Goal: Task Accomplishment & Management: Manage account settings

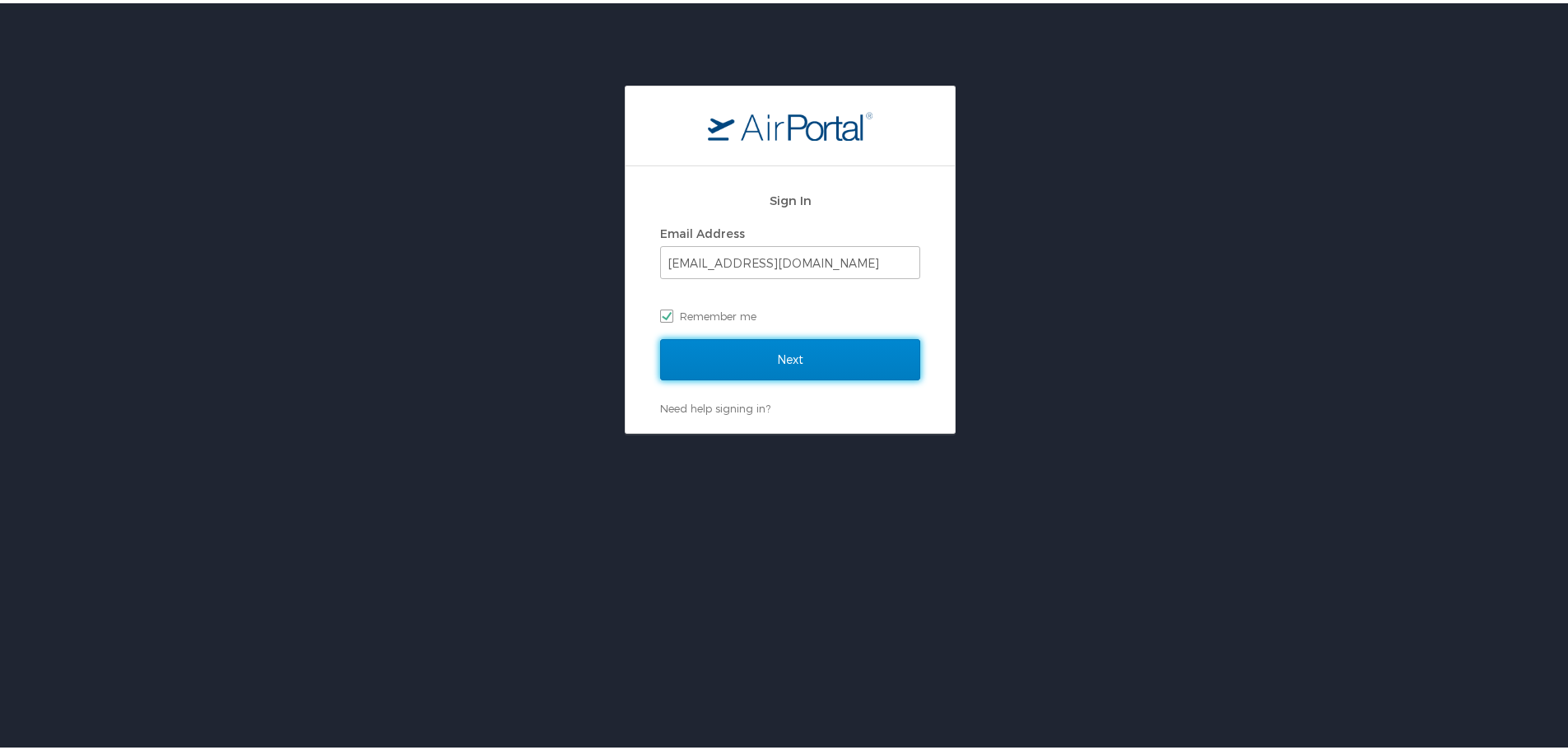
click at [813, 370] on input "Next" at bounding box center [790, 357] width 260 height 41
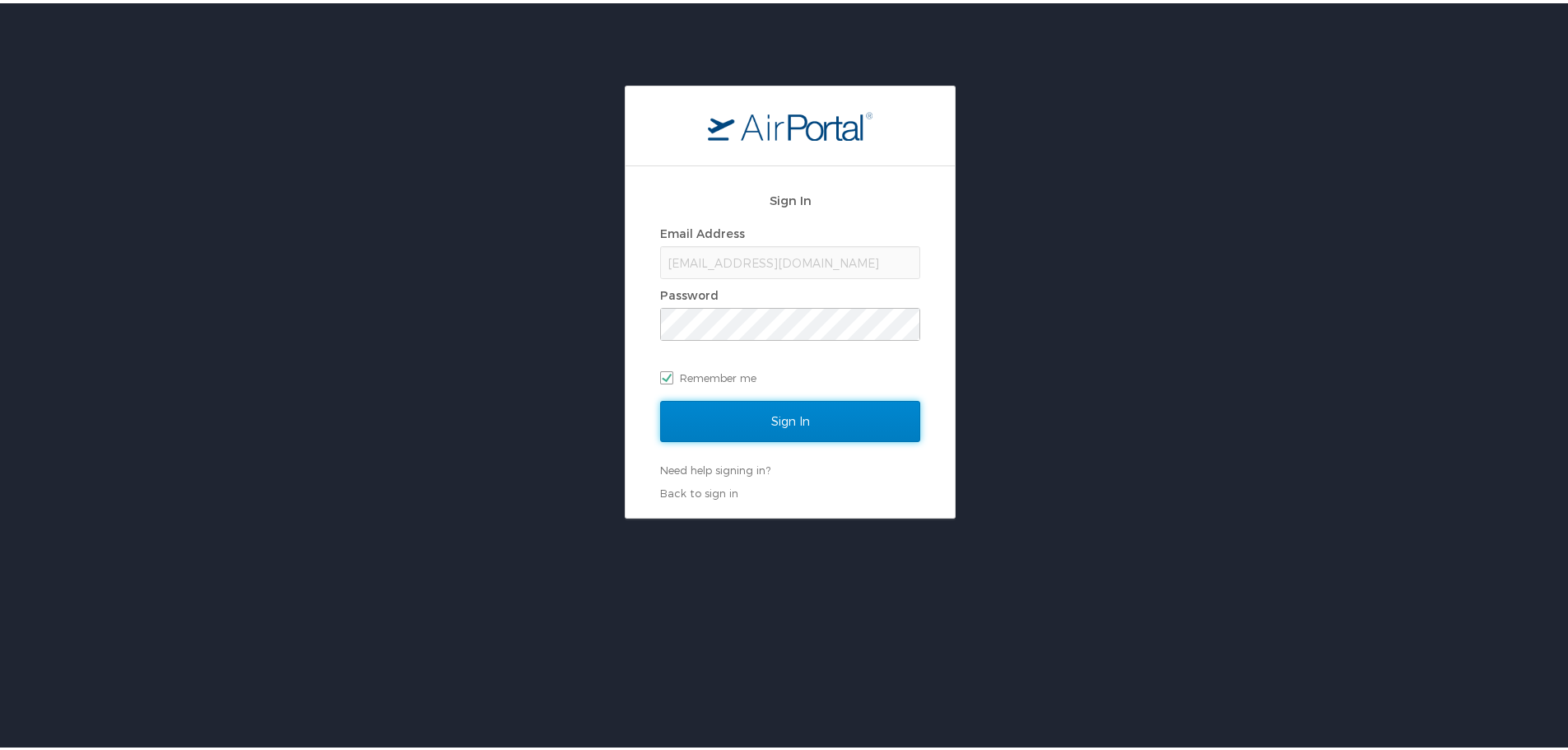
drag, startPoint x: 776, startPoint y: 425, endPoint x: 747, endPoint y: 425, distance: 29.0
click at [776, 425] on input "Sign In" at bounding box center [790, 418] width 260 height 41
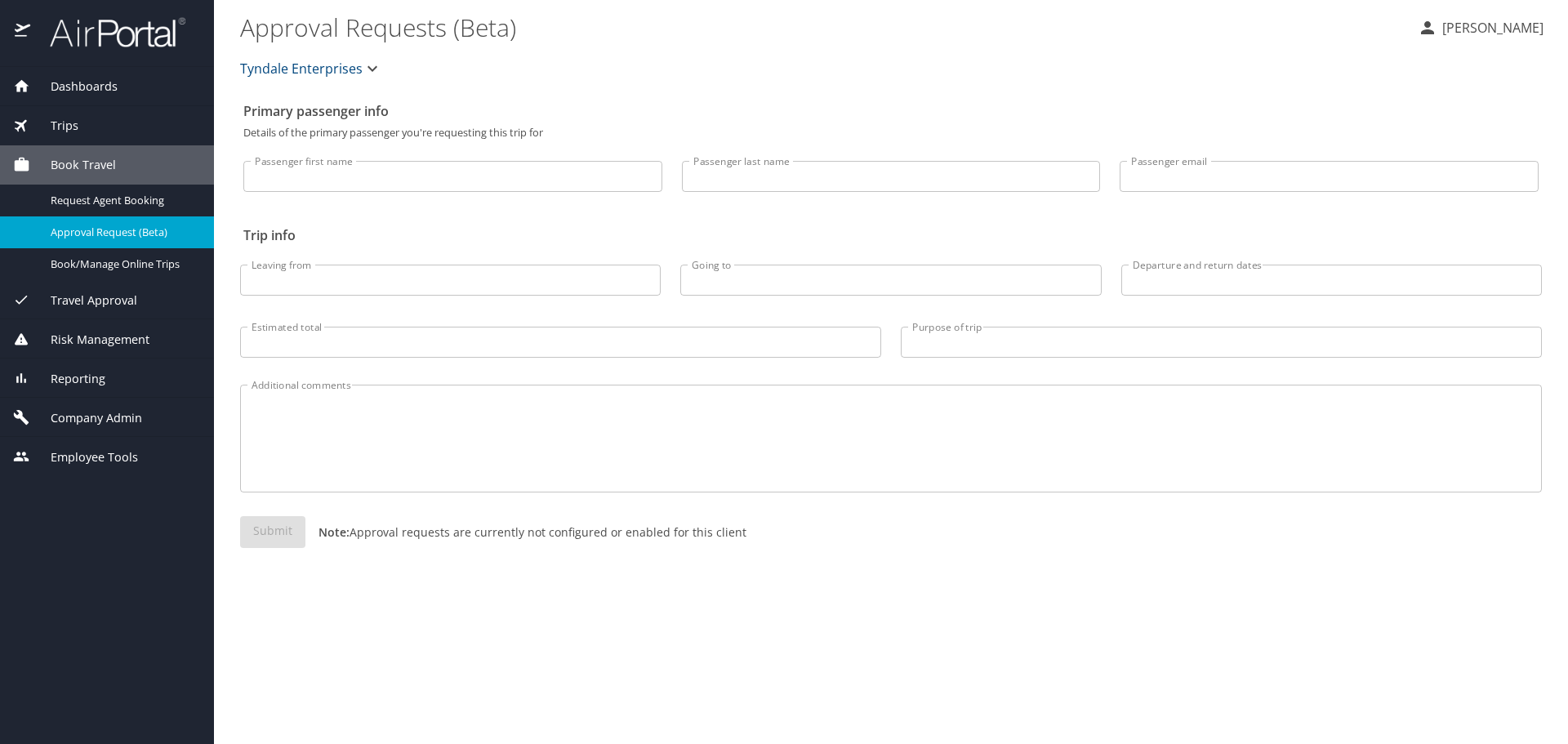
click at [59, 421] on span "Company Admin" at bounding box center [86, 418] width 112 height 18
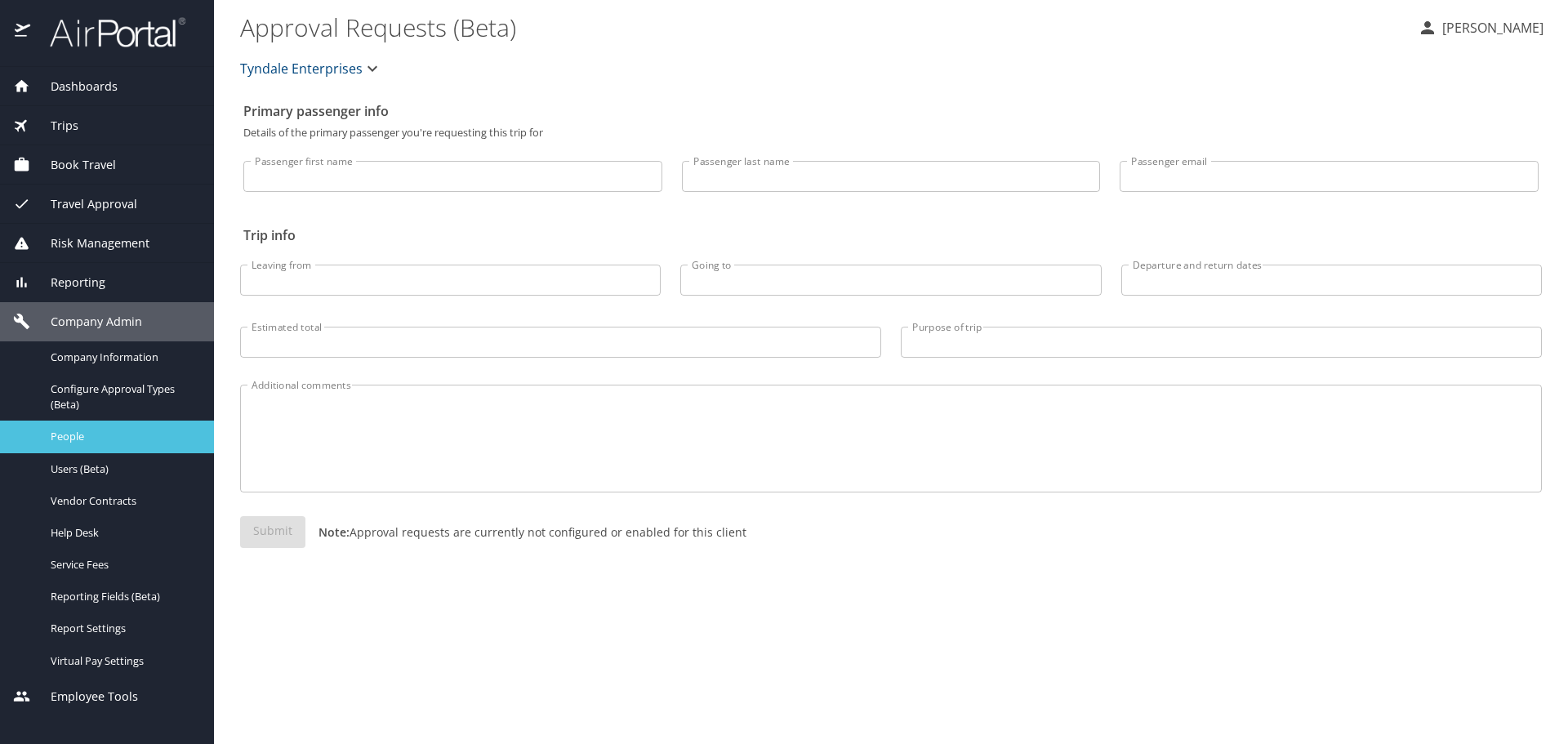
click at [40, 436] on div "People" at bounding box center [106, 437] width 187 height 19
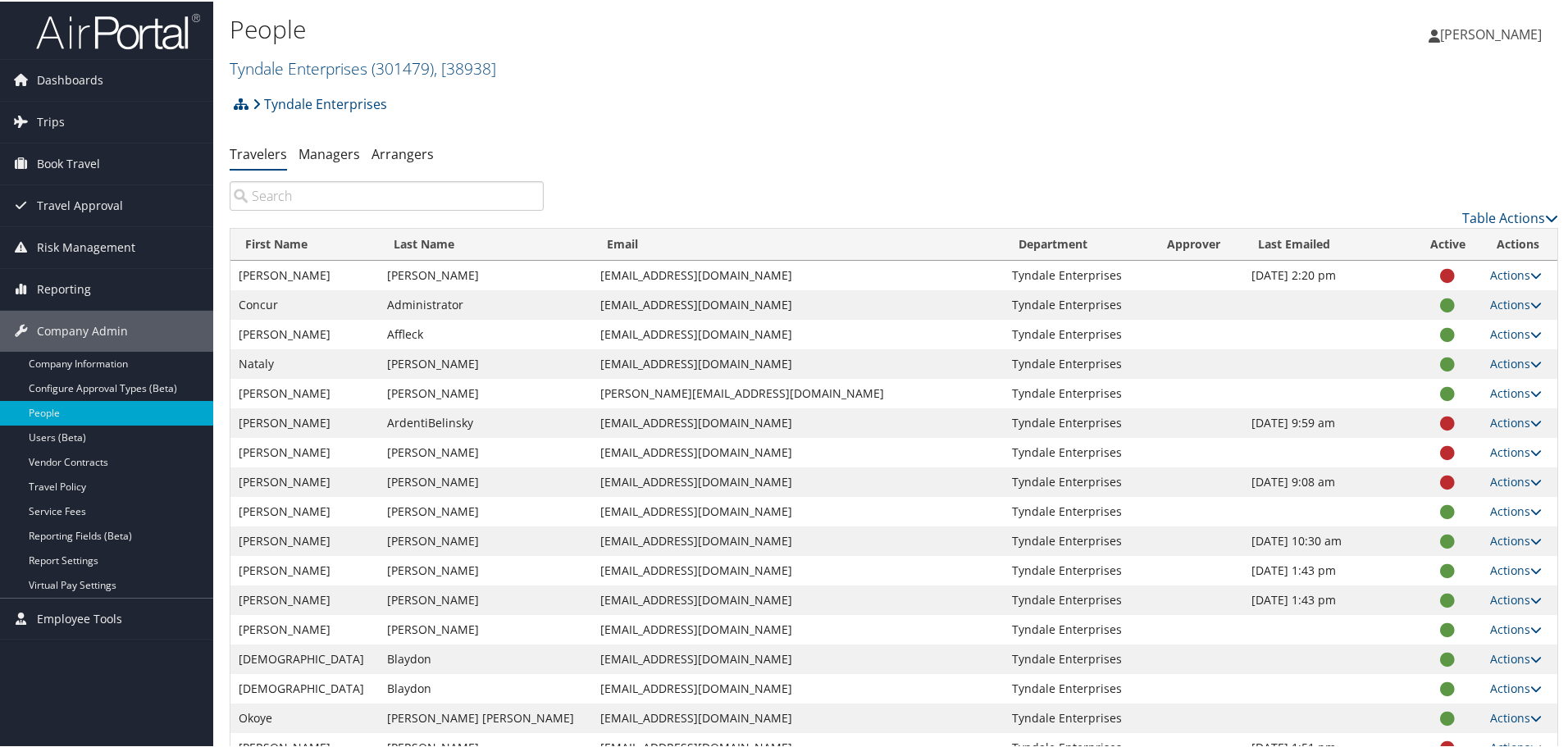
click at [350, 189] on input "search" at bounding box center [387, 194] width 314 height 30
paste input "[PERSON_NAME]"
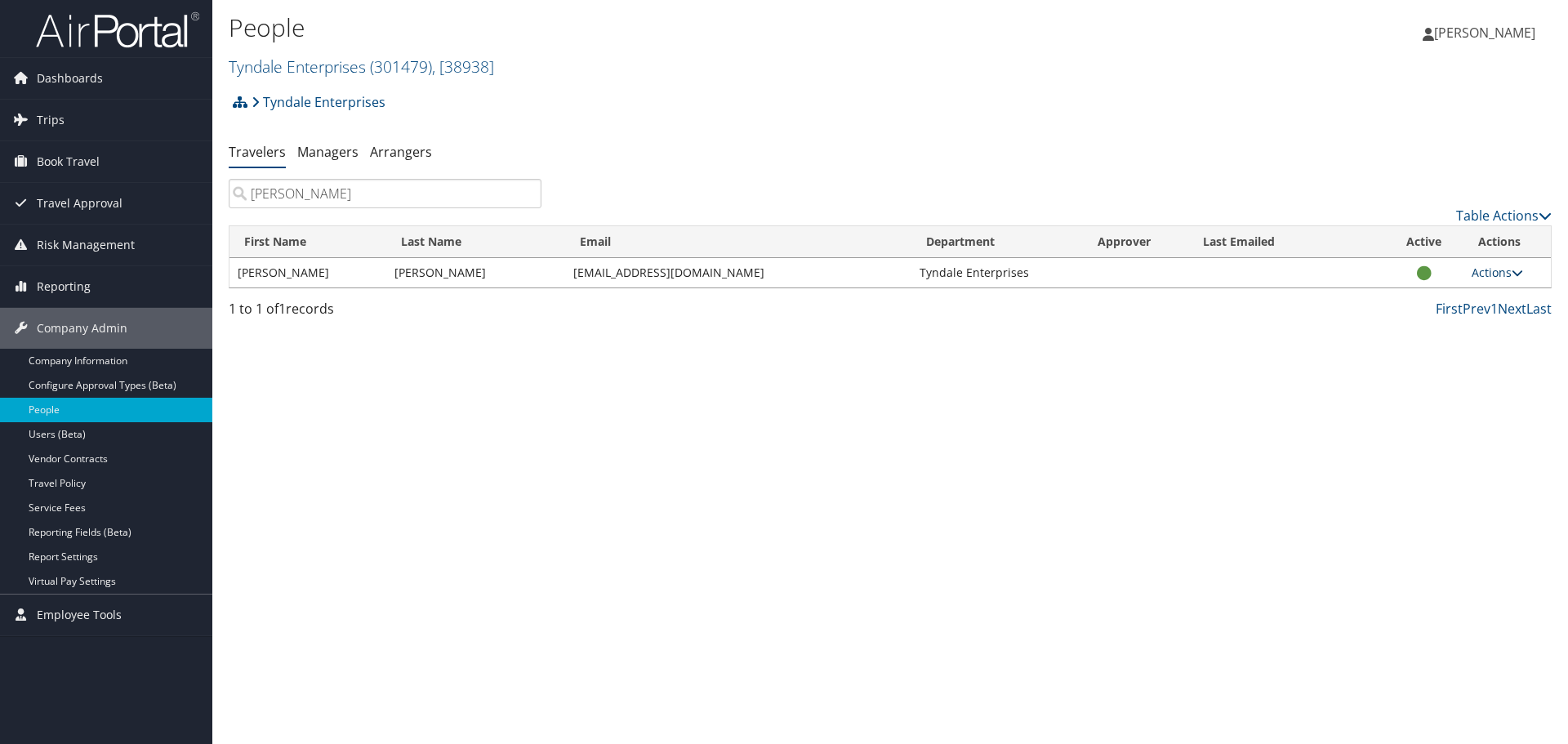
type input "[PERSON_NAME]"
click at [1518, 274] on icon at bounding box center [1517, 273] width 12 height 12
click at [1444, 325] on link "View Profile" at bounding box center [1445, 324] width 150 height 28
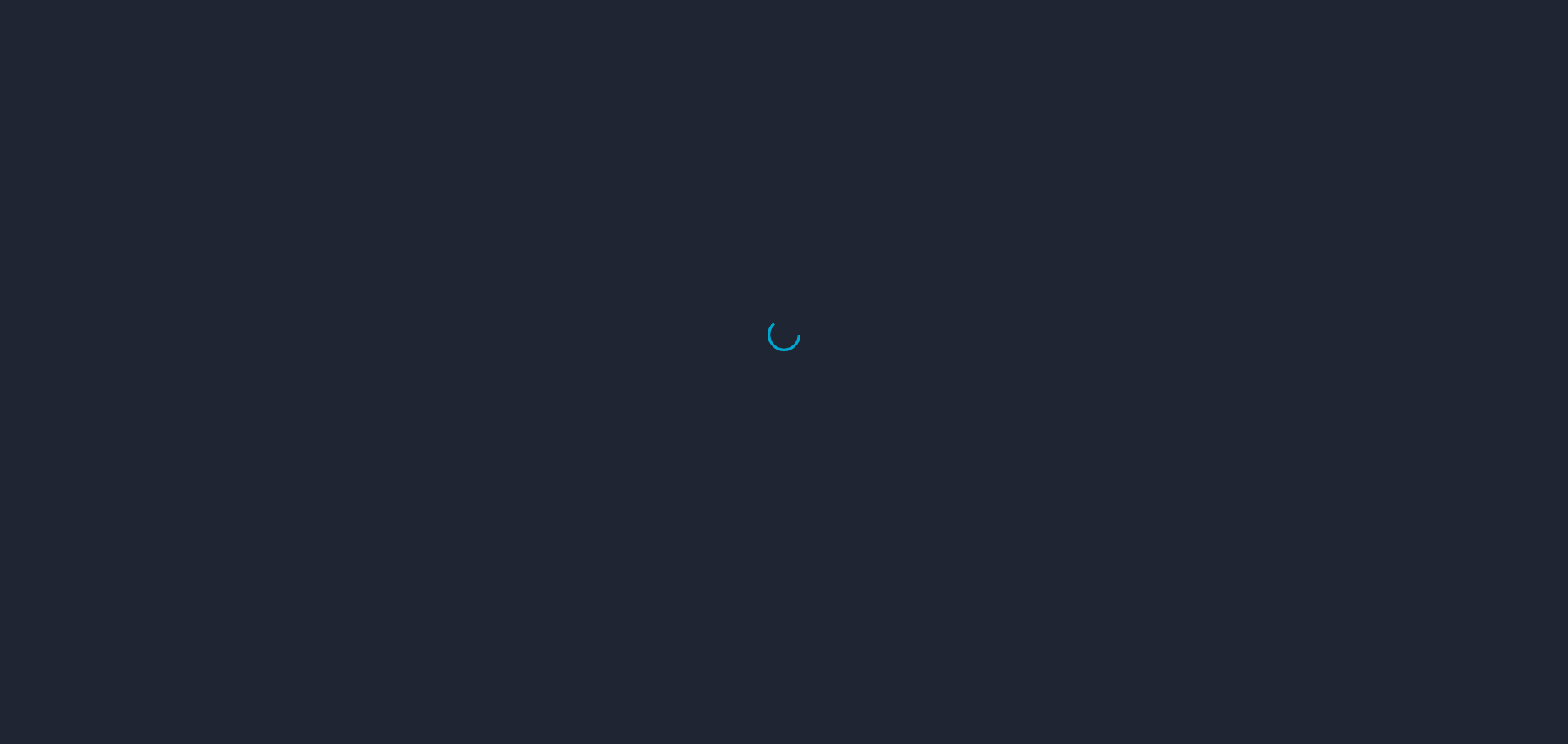
select select "US"
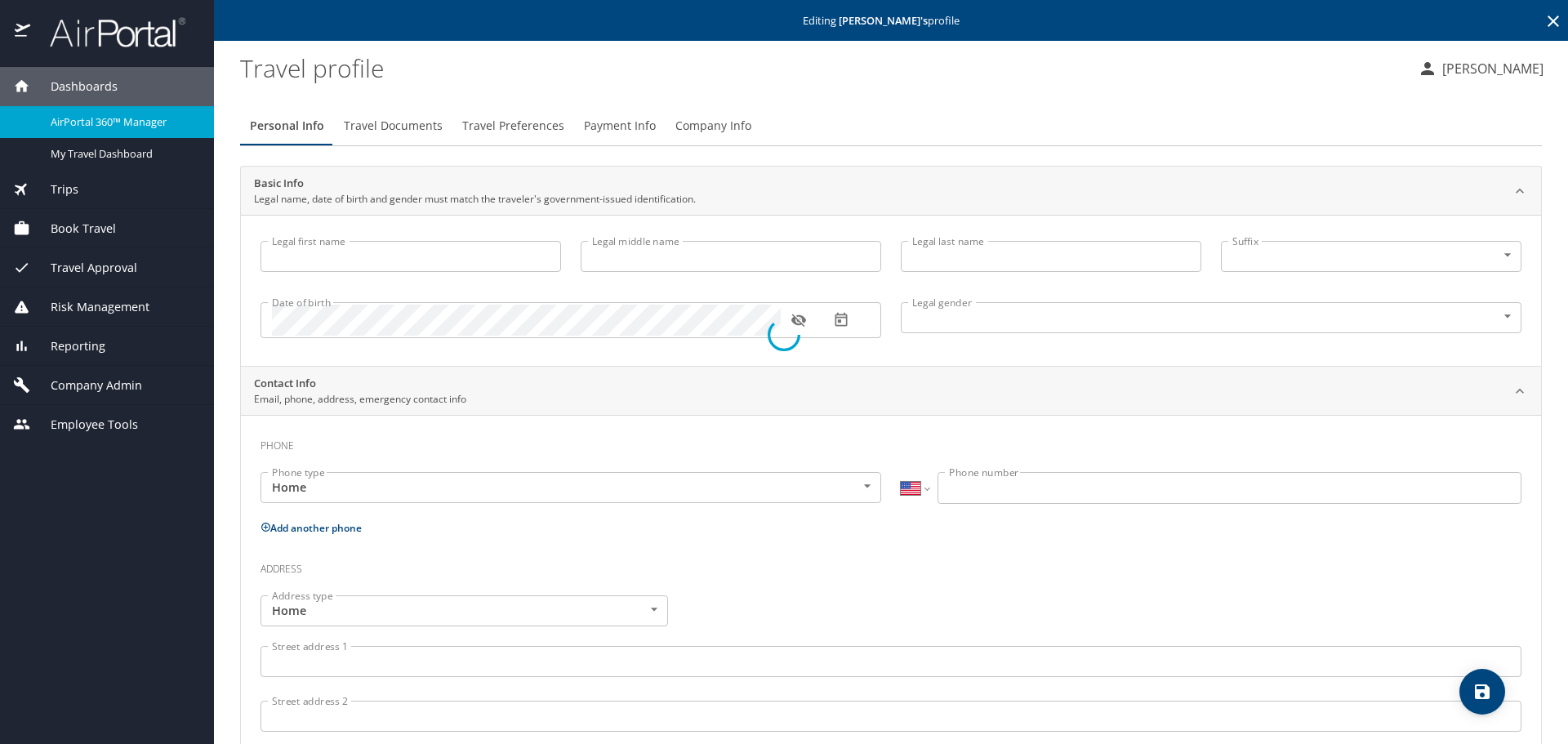
type input "[PERSON_NAME]"
type input "Undisclosed"
select select "US"
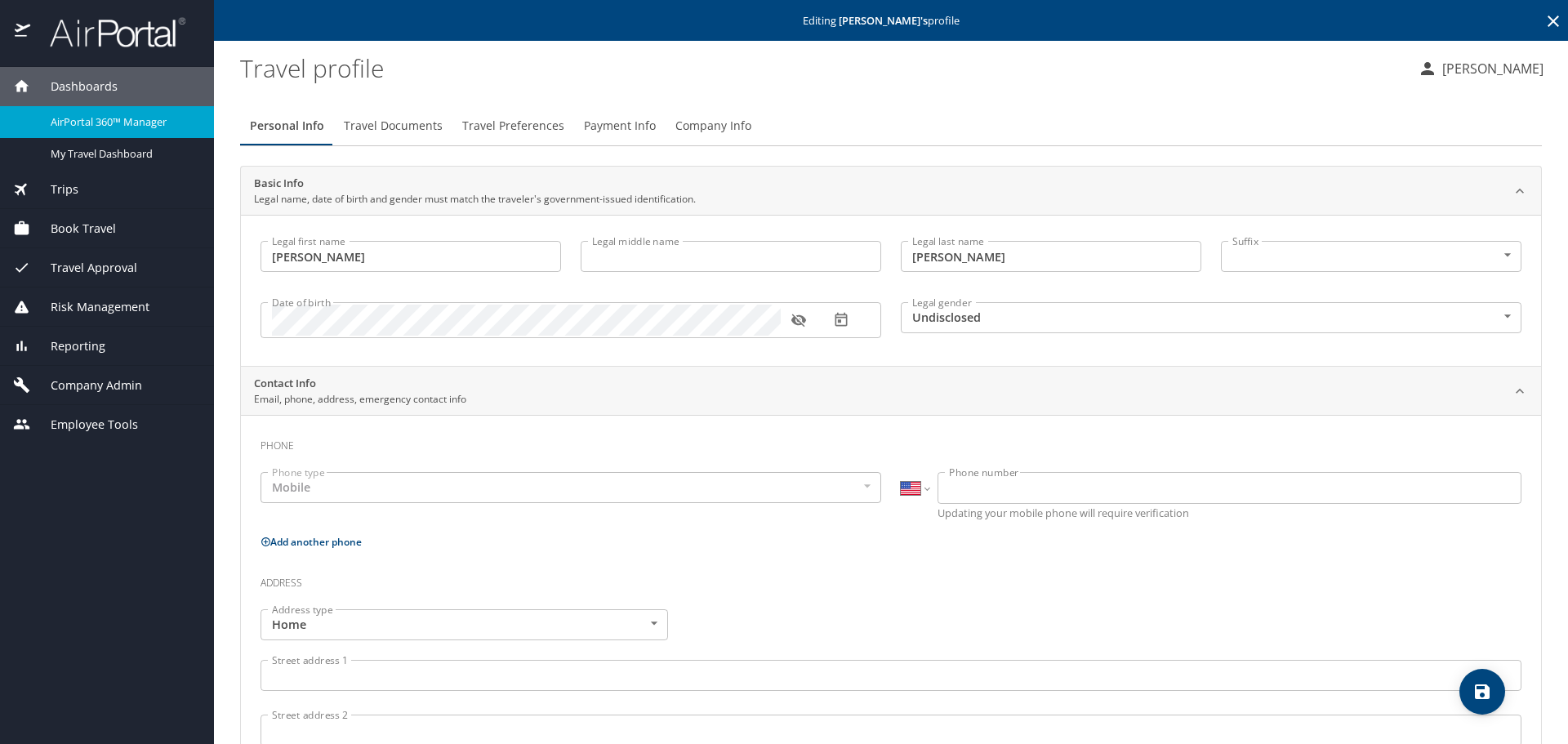
click at [685, 127] on span "Company Info" at bounding box center [713, 126] width 76 height 20
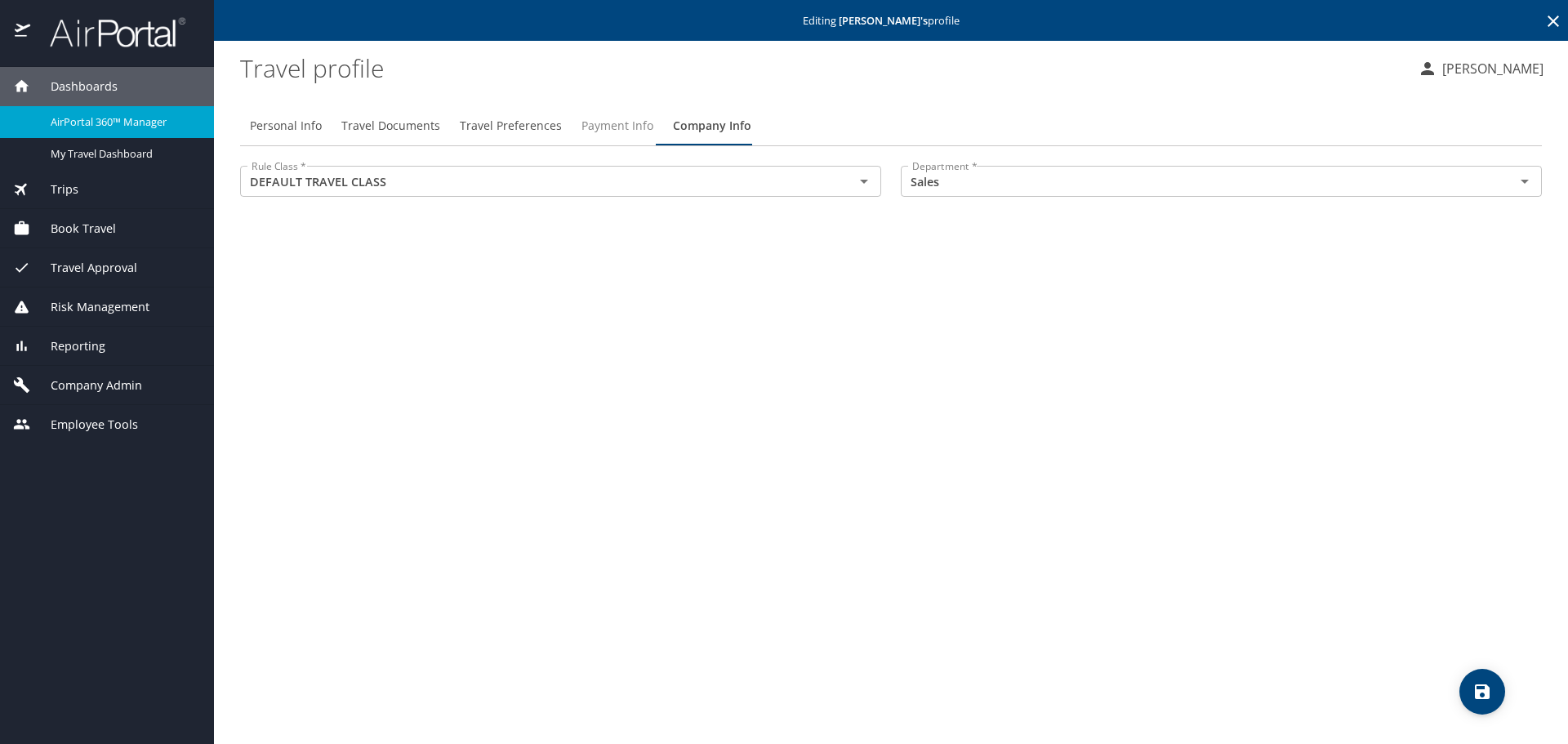
click at [582, 120] on span "Payment Info" at bounding box center [617, 126] width 72 height 20
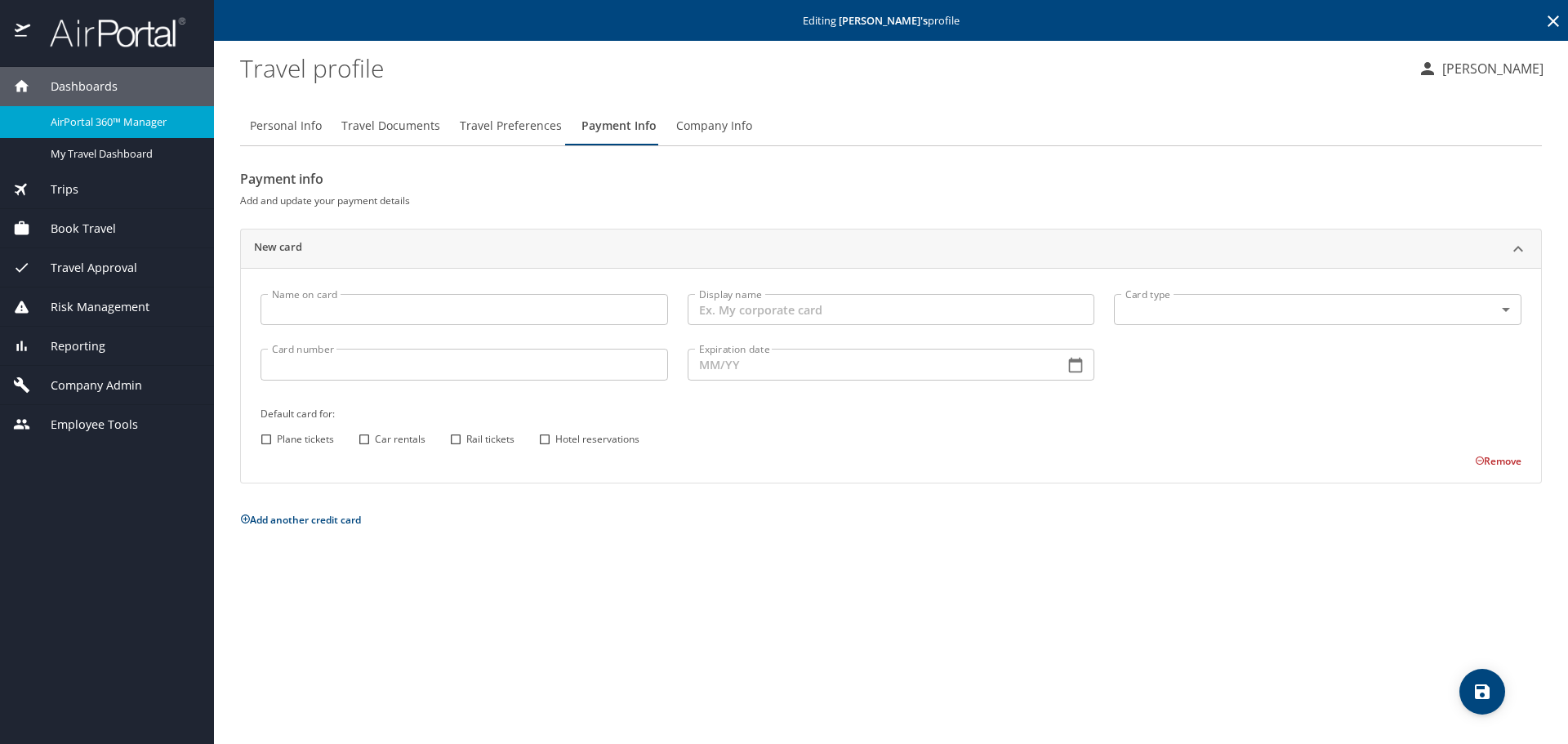
click at [513, 121] on span "Travel Preferences" at bounding box center [511, 126] width 102 height 20
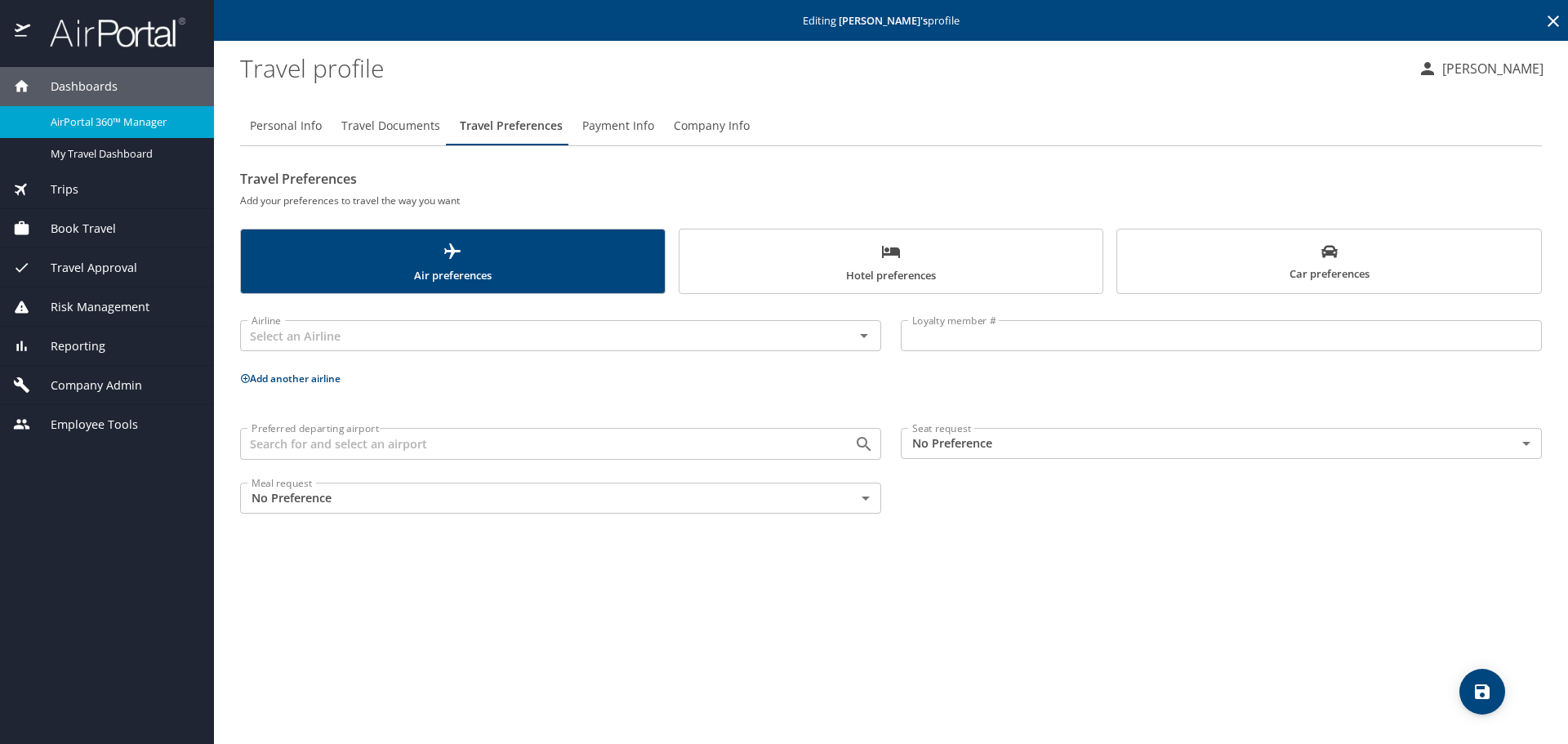
click at [375, 138] on button "Travel Documents" at bounding box center [391, 126] width 118 height 39
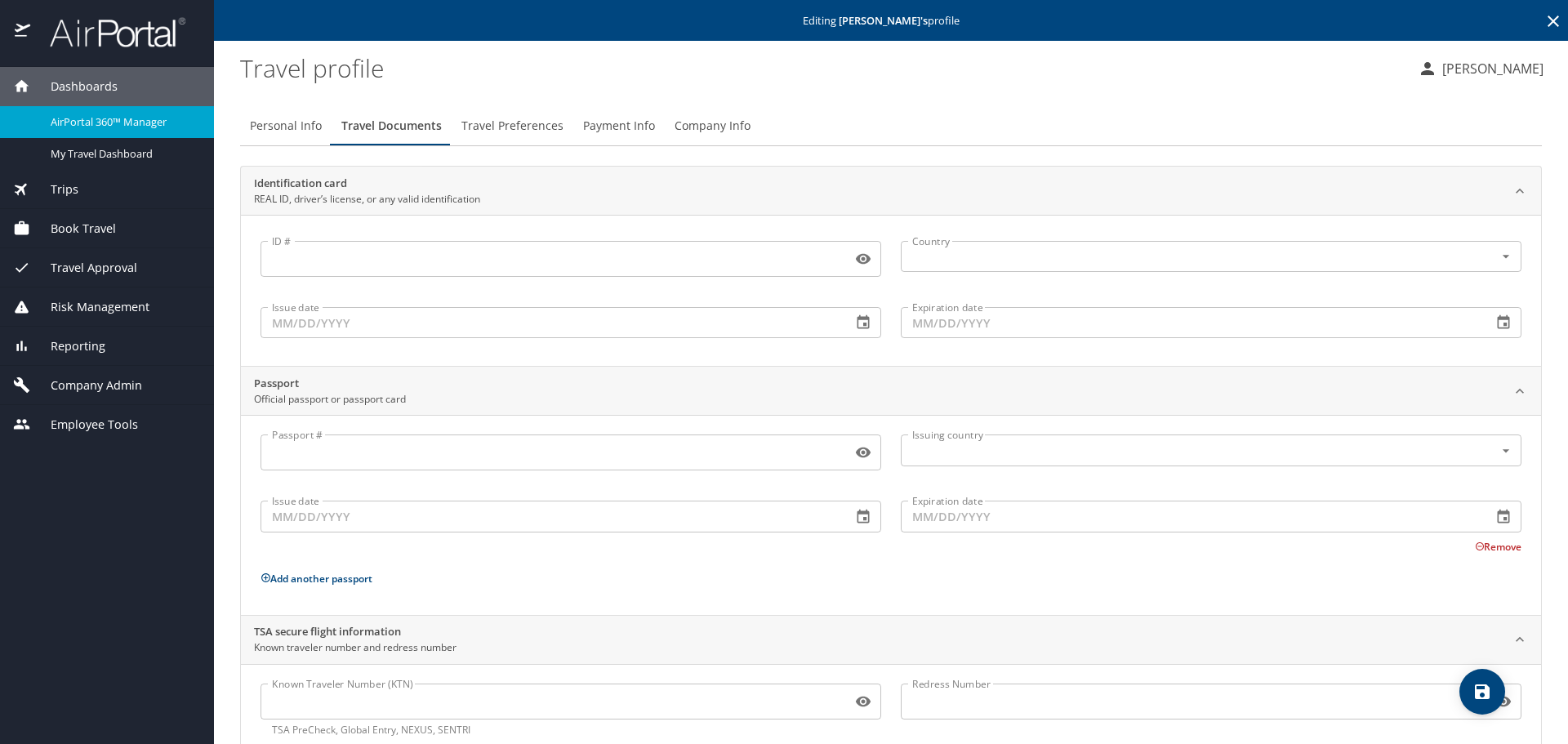
click at [79, 388] on span "Company Admin" at bounding box center [86, 385] width 112 height 18
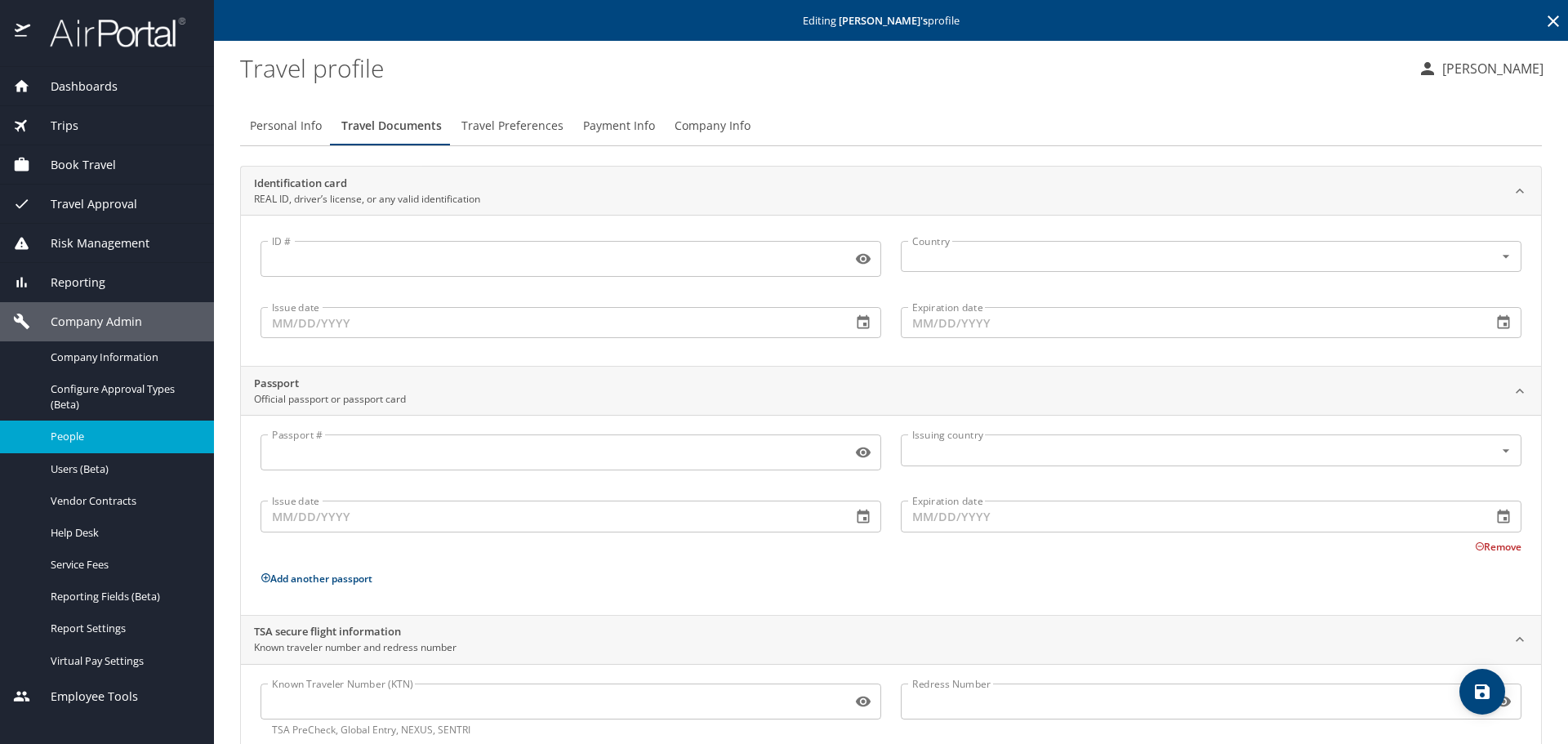
click at [76, 442] on span "People" at bounding box center [122, 437] width 144 height 15
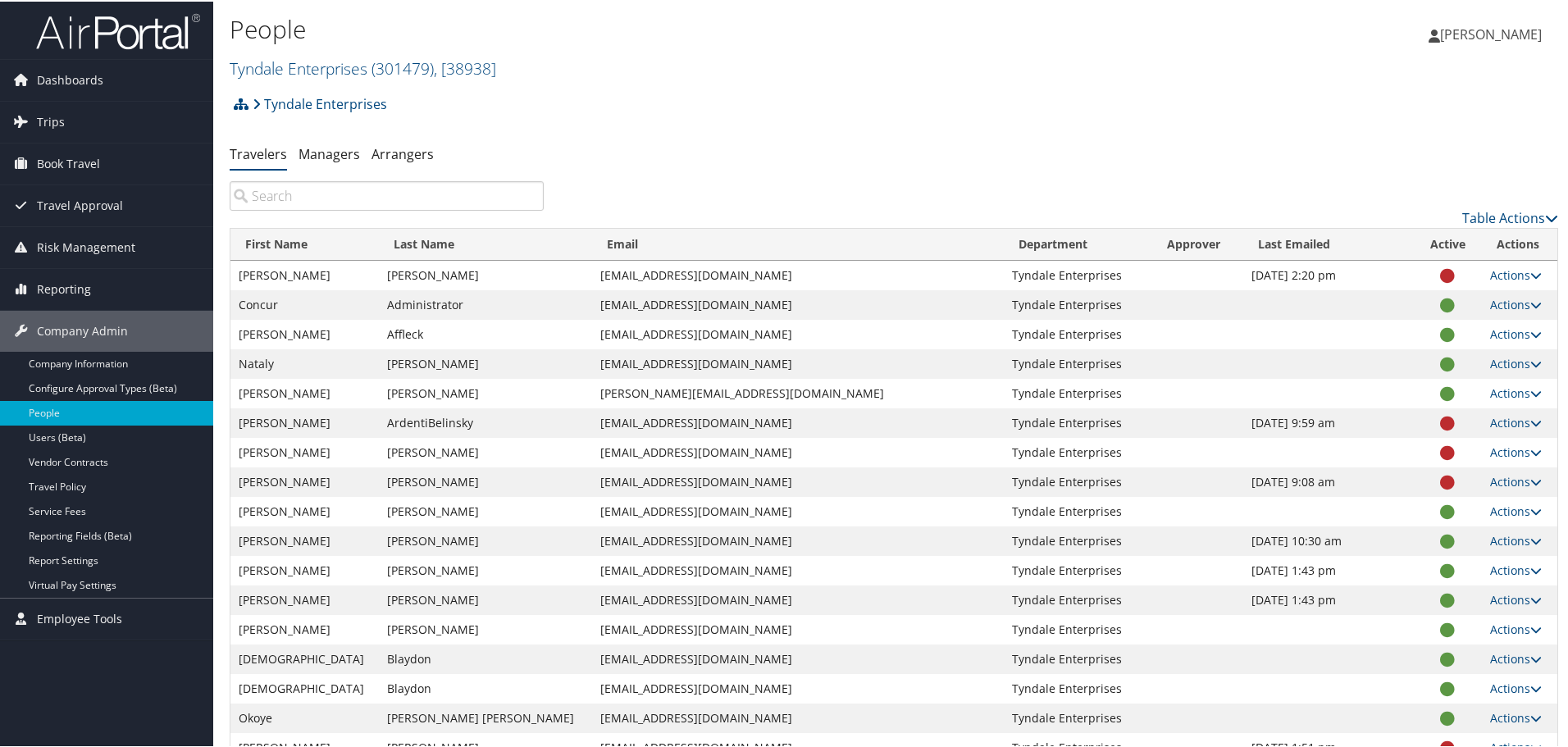
click at [328, 202] on input "search" at bounding box center [387, 194] width 314 height 30
paste input "[PERSON_NAME]"
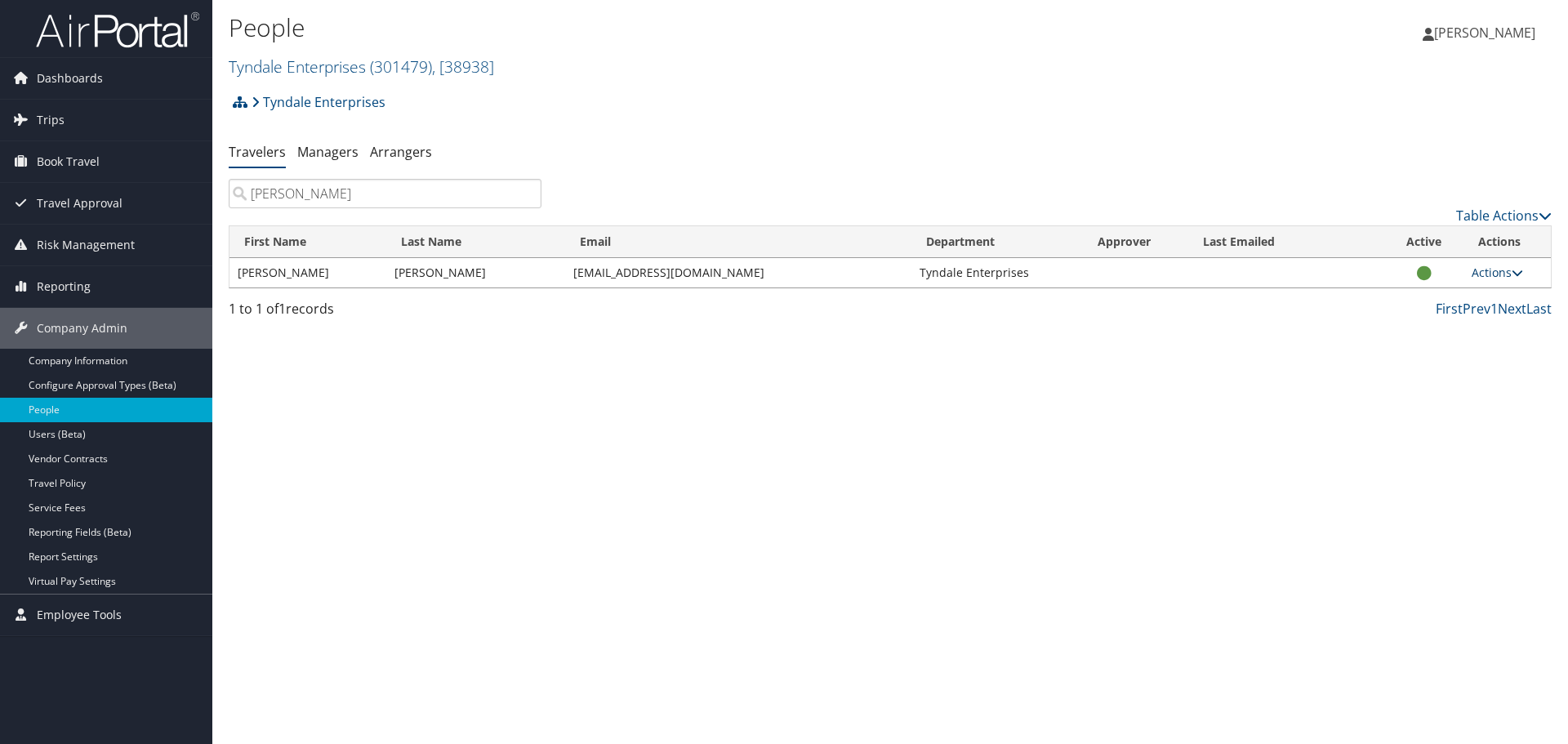
type input "[PERSON_NAME]"
click at [1508, 269] on link "Actions" at bounding box center [1497, 272] width 52 height 15
click at [1444, 386] on link "Reset User's Password" at bounding box center [1445, 379] width 150 height 28
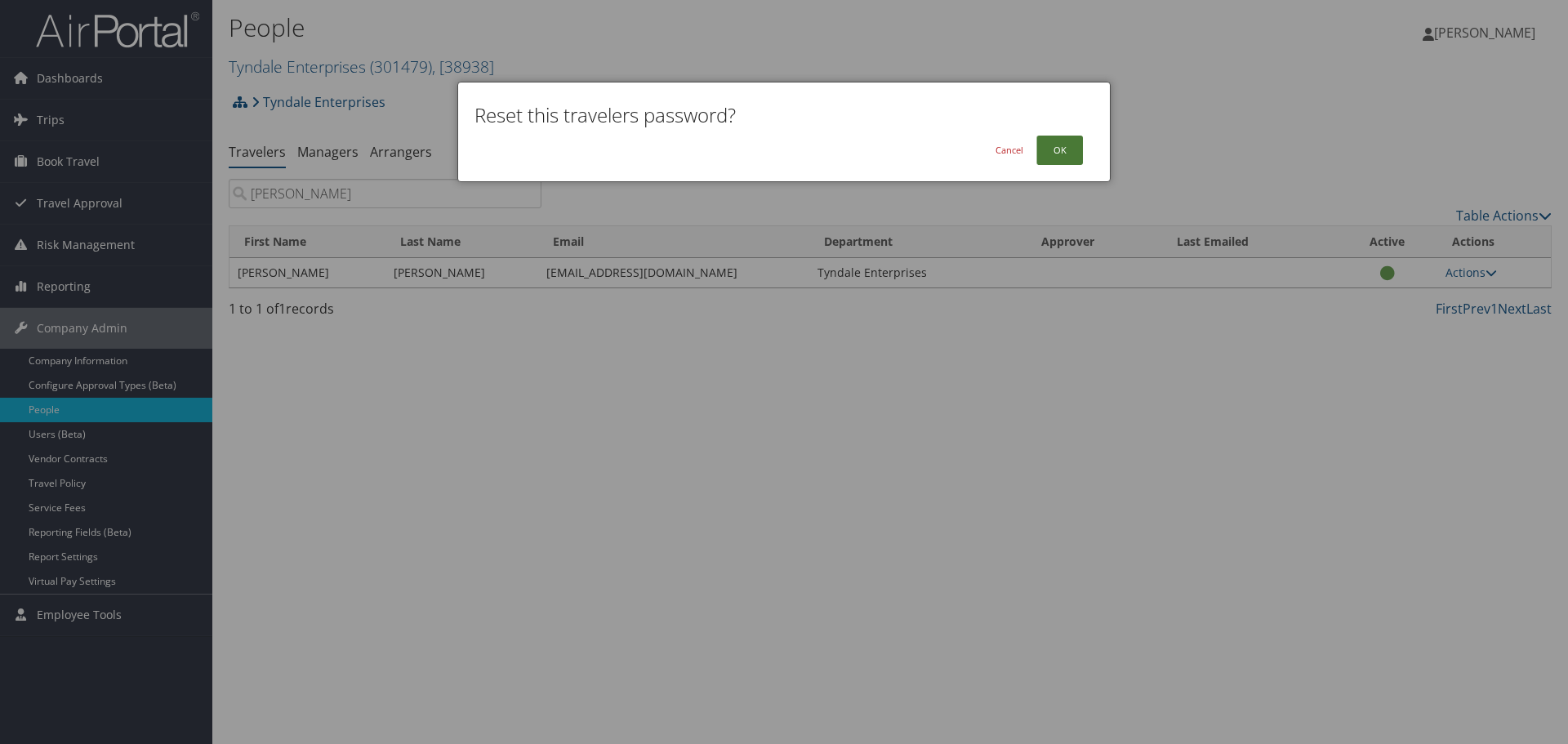
click at [1059, 147] on button "OK" at bounding box center [1059, 150] width 46 height 30
